Goal: Information Seeking & Learning: Learn about a topic

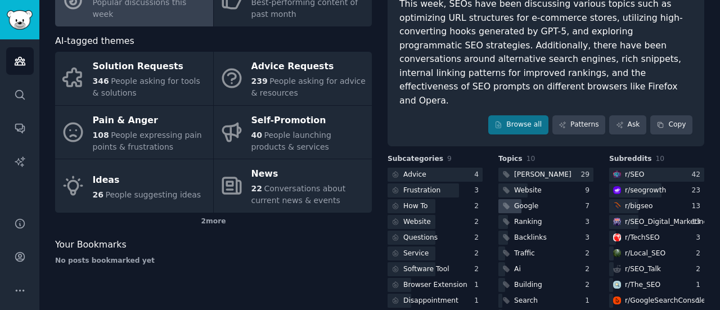
scroll to position [124, 0]
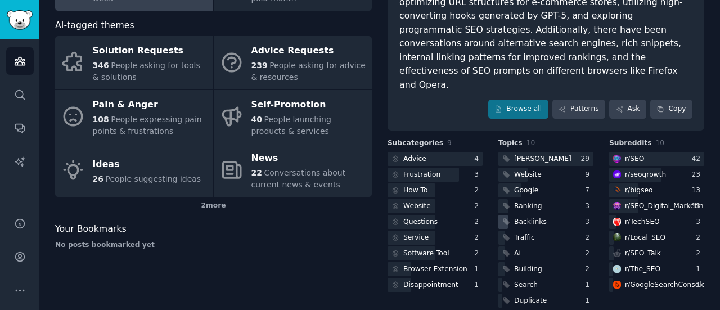
click at [532, 217] on div "Backlinks" at bounding box center [530, 222] width 33 height 10
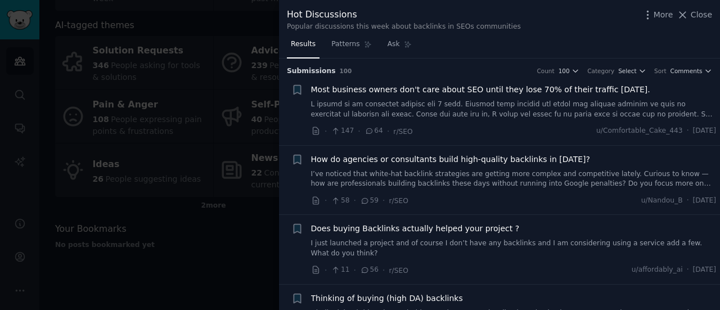
click at [518, 159] on span "How do agencies or consultants build high-quality backlinks in [DATE]?" at bounding box center [451, 160] width 280 height 12
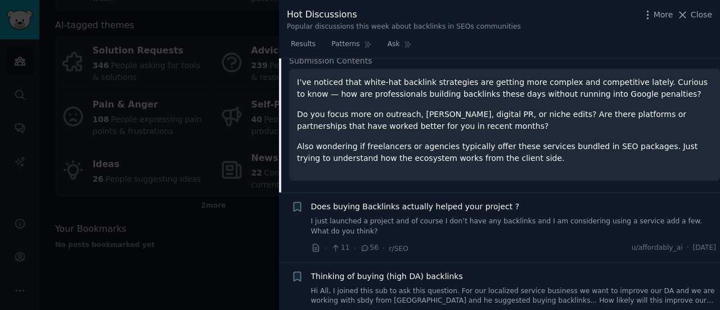
scroll to position [255, 0]
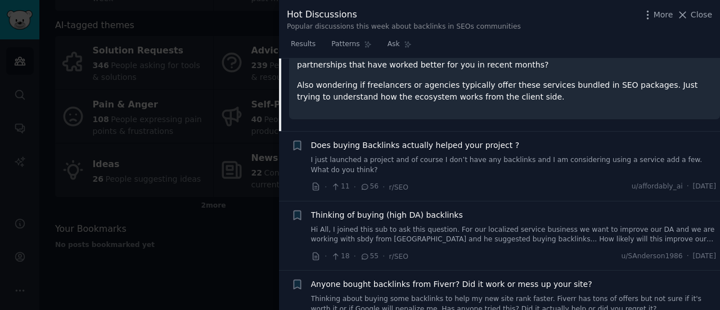
click at [423, 158] on link "I just launched a project and of course I don’t have any backlinks and I am con…" at bounding box center [514, 165] width 406 height 20
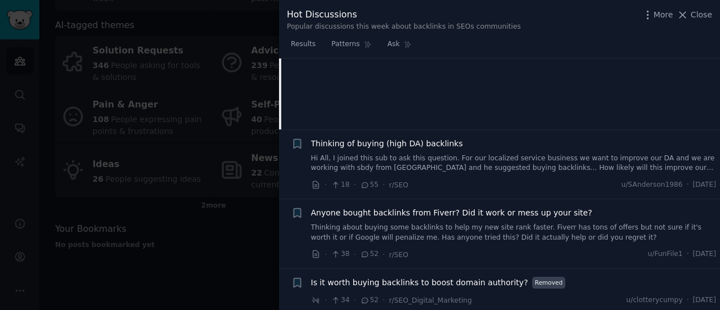
scroll to position [325, 0]
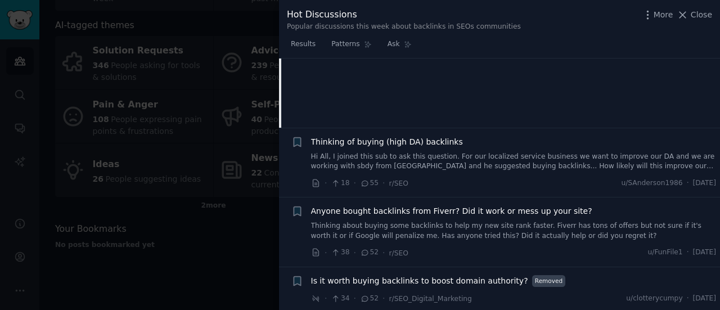
click at [437, 136] on span "Thinking of buying (high DA) backlinks" at bounding box center [387, 142] width 152 height 12
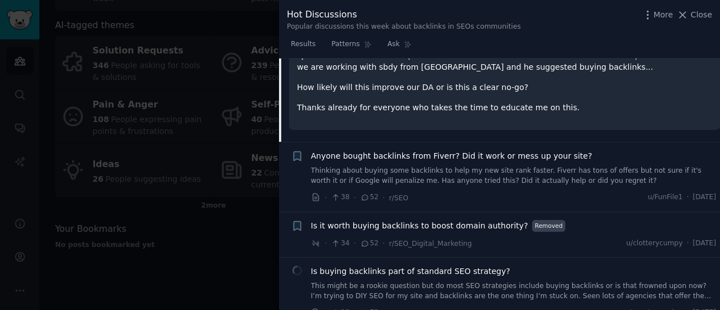
scroll to position [440, 0]
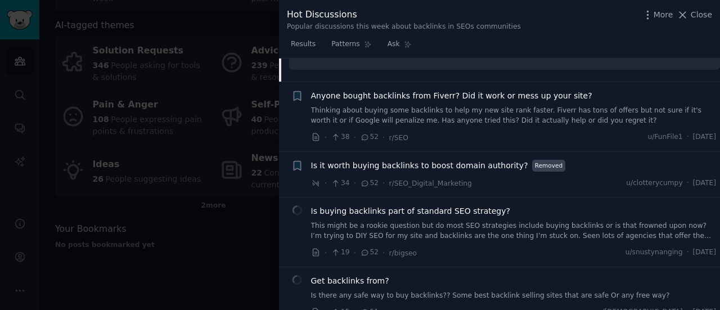
click at [418, 160] on span "Is it worth buying backlinks to boost domain authority?" at bounding box center [419, 166] width 217 height 12
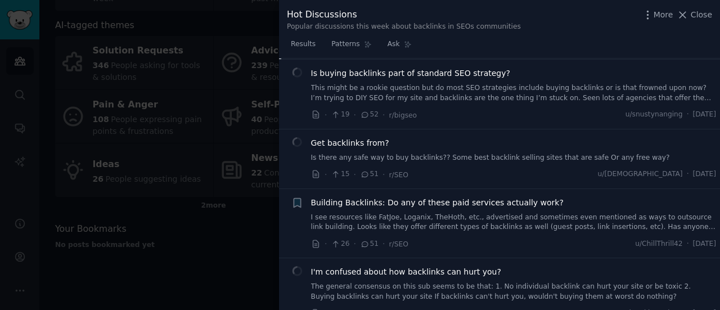
scroll to position [579, 0]
click at [371, 136] on span "Get backlinks from?" at bounding box center [350, 142] width 78 height 12
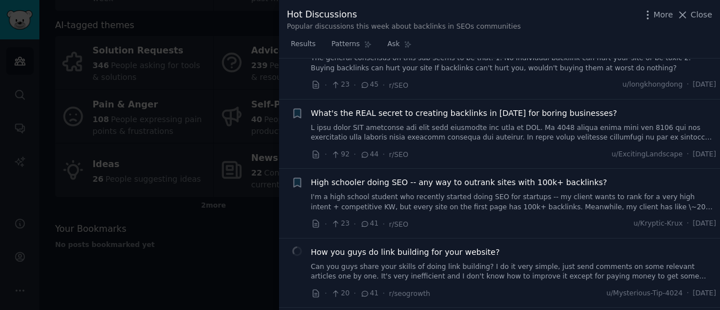
scroll to position [863, 0]
